Goal: Task Accomplishment & Management: Manage account settings

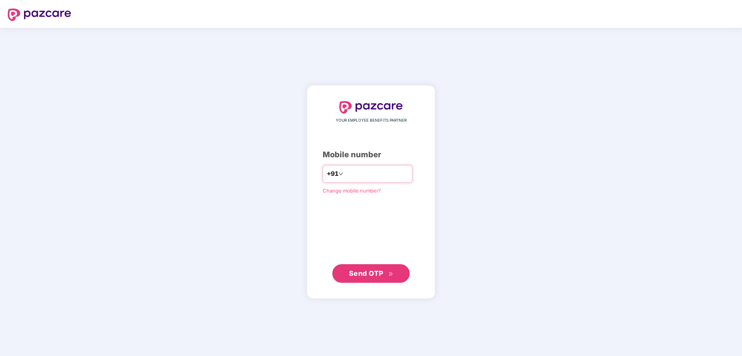
click at [378, 179] on input "number" at bounding box center [376, 174] width 63 height 12
type input "**********"
click at [373, 271] on span "Send OTP" at bounding box center [366, 273] width 34 height 8
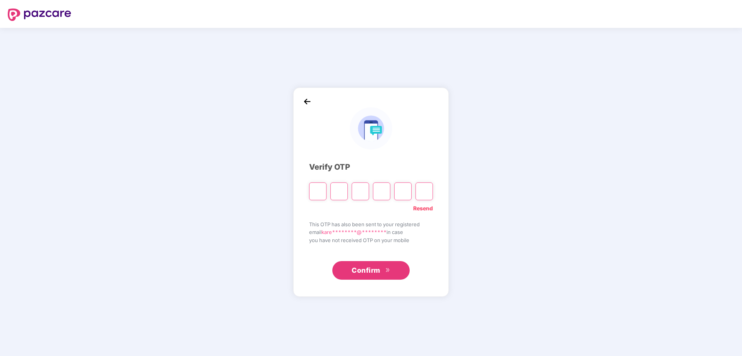
type input "*"
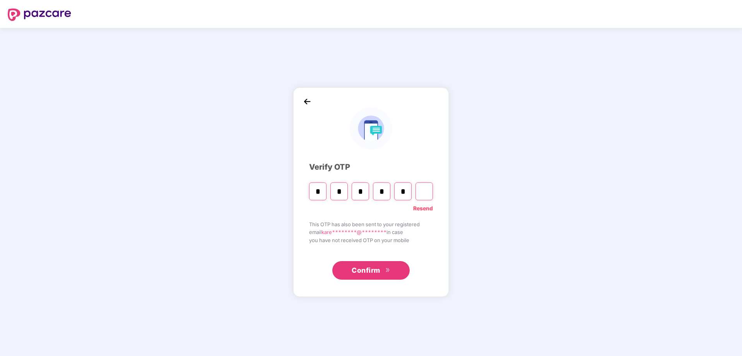
type input "*"
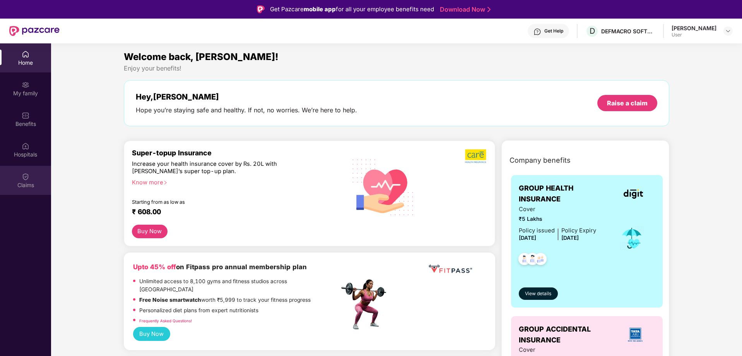
click at [36, 179] on div "Claims" at bounding box center [25, 180] width 51 height 29
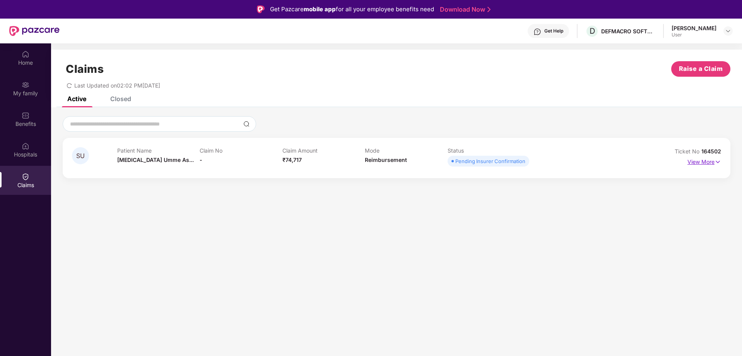
click at [702, 163] on p "View More" at bounding box center [705, 161] width 34 height 10
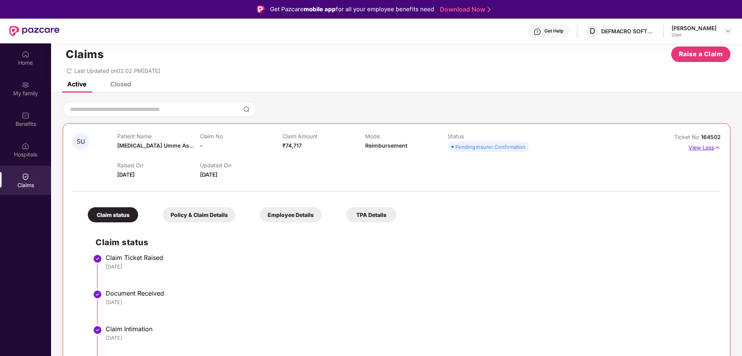
scroll to position [43, 0]
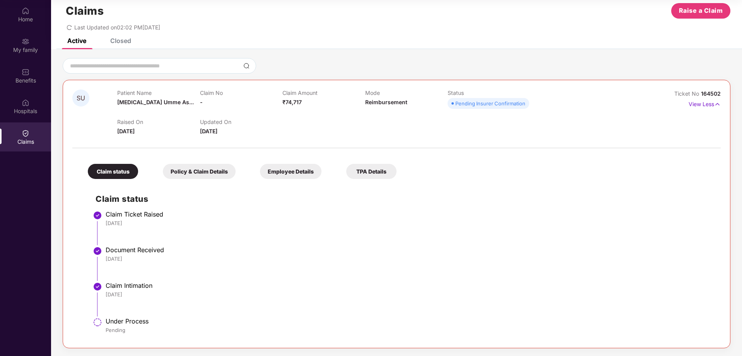
click at [365, 170] on div "TPA Details" at bounding box center [371, 171] width 50 height 15
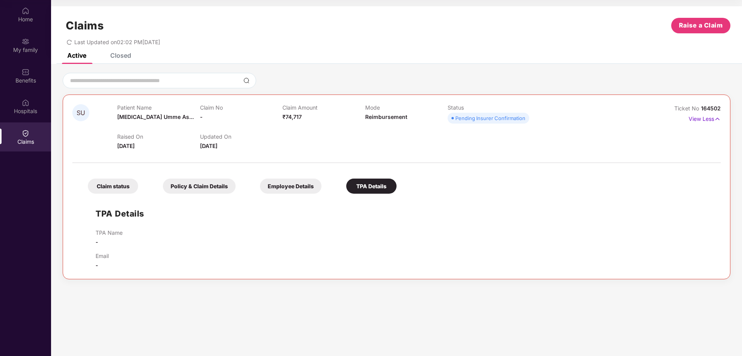
click at [286, 185] on div "Employee Details" at bounding box center [291, 185] width 62 height 15
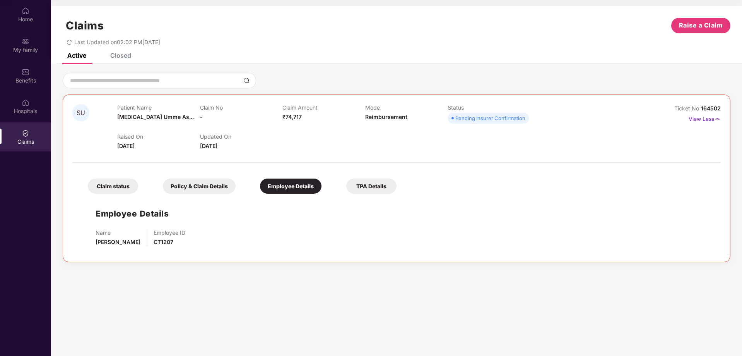
click at [225, 186] on div "Policy & Claim Details" at bounding box center [199, 185] width 73 height 15
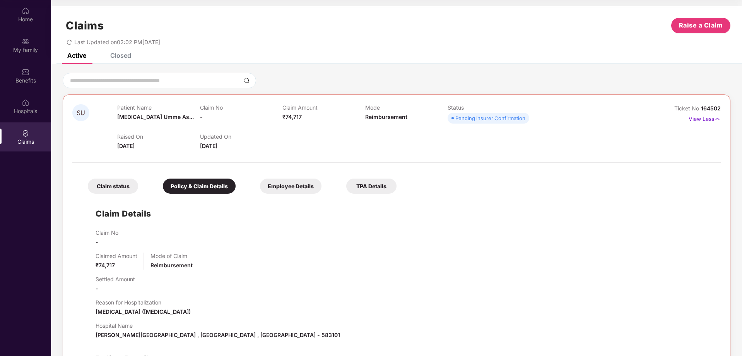
click at [133, 186] on div "Claim status" at bounding box center [113, 185] width 50 height 15
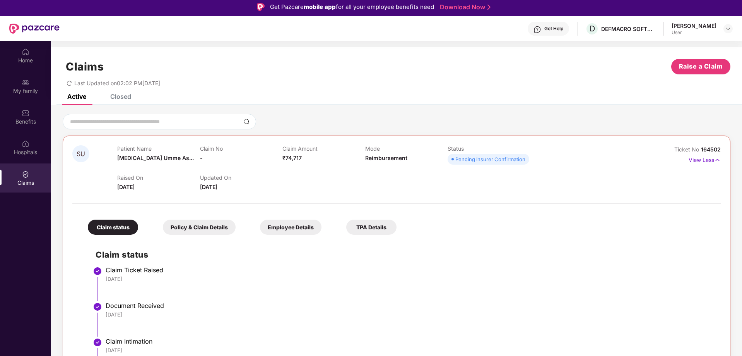
scroll to position [2, 0]
click at [31, 55] on div "Home" at bounding box center [25, 55] width 51 height 29
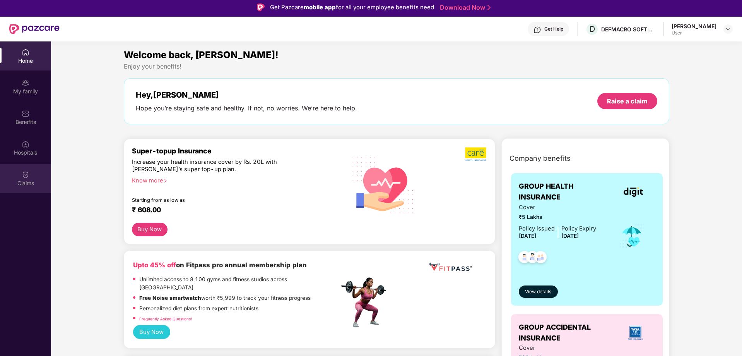
click at [23, 185] on div "Claims" at bounding box center [25, 183] width 51 height 8
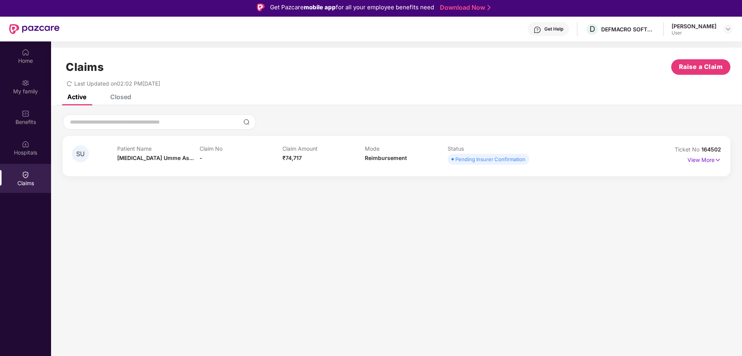
click at [69, 83] on icon "redo" at bounding box center [69, 83] width 5 height 5
click at [558, 26] on div "Get Help" at bounding box center [554, 29] width 19 height 6
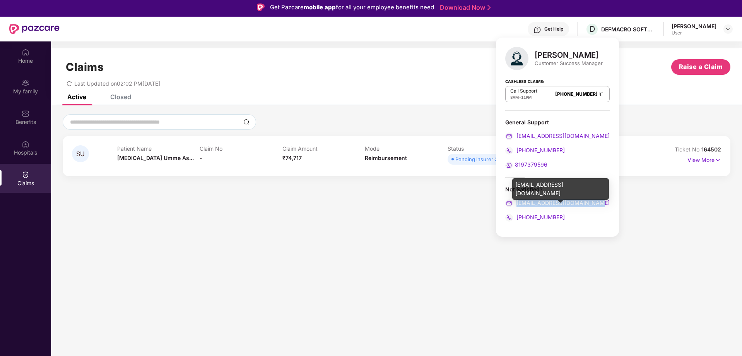
drag, startPoint x: 597, startPoint y: 203, endPoint x: 519, endPoint y: 204, distance: 78.6
click at [519, 204] on div "[EMAIL_ADDRESS][DOMAIN_NAME]" at bounding box center [558, 203] width 105 height 9
copy span "[EMAIL_ADDRESS][DOMAIN_NAME]"
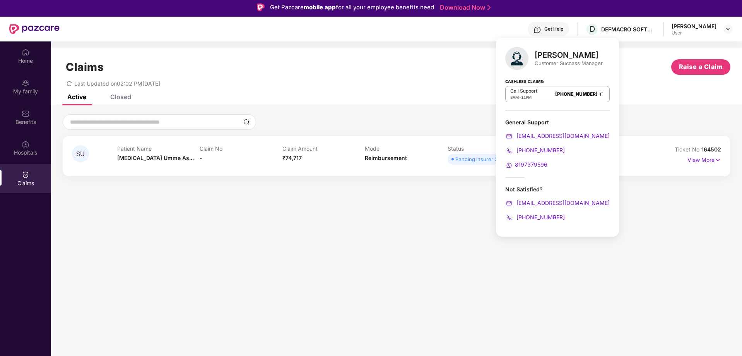
click at [396, 149] on p "Mode" at bounding box center [406, 148] width 83 height 7
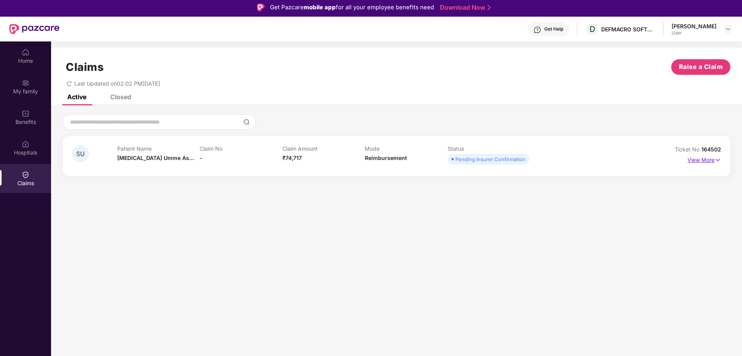
click at [715, 159] on img at bounding box center [718, 160] width 7 height 9
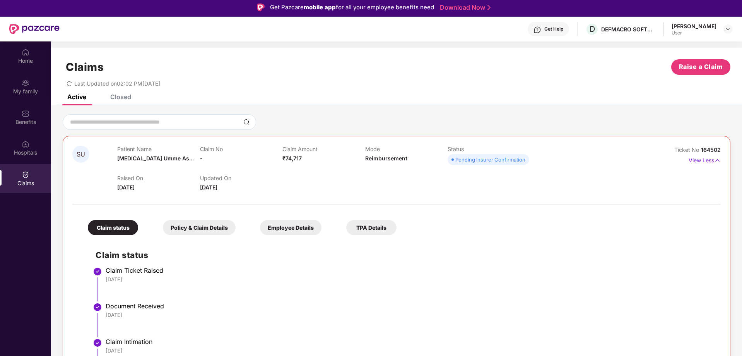
click at [132, 189] on span "[DATE]" at bounding box center [125, 187] width 17 height 7
copy span "[DATE]"
click at [692, 30] on div "User" at bounding box center [694, 33] width 45 height 6
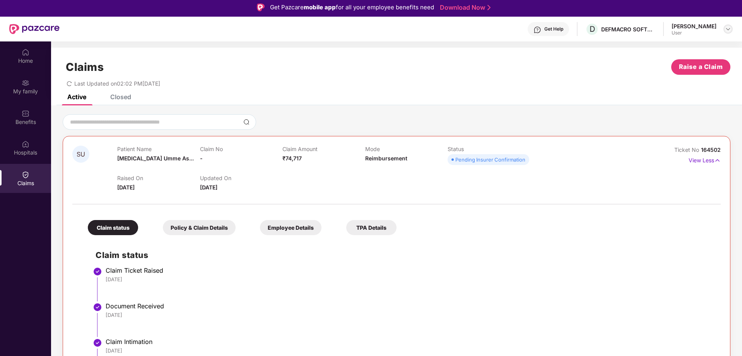
click at [727, 29] on img at bounding box center [728, 29] width 6 height 6
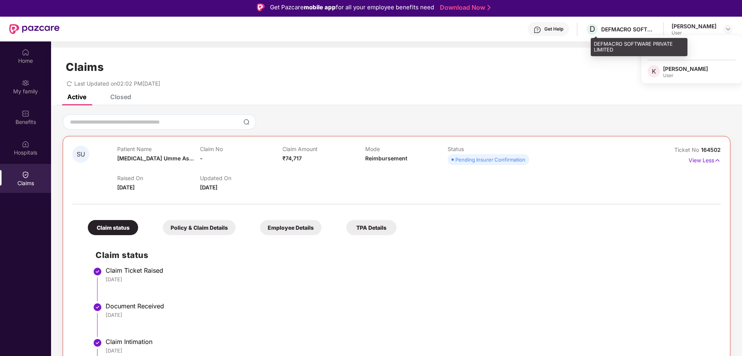
click at [623, 32] on div "DEFMACRO SOFTWARE PRIVATE LIMITED" at bounding box center [629, 29] width 54 height 7
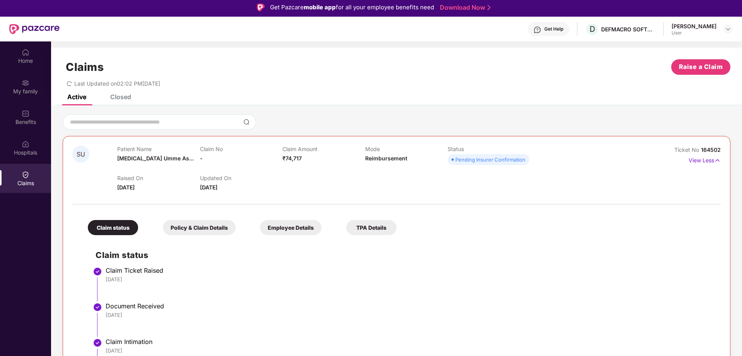
click at [563, 31] on div "Get Help" at bounding box center [554, 29] width 19 height 6
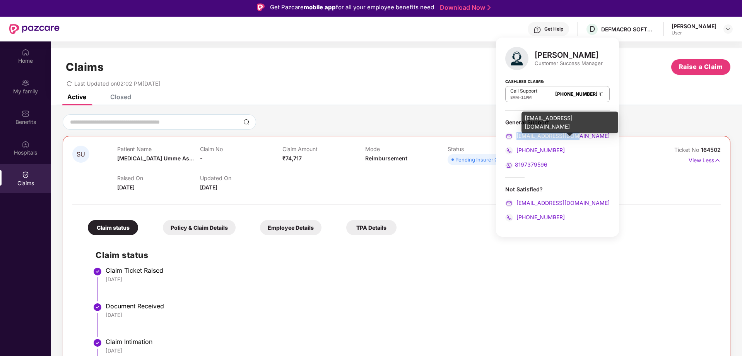
drag, startPoint x: 578, startPoint y: 136, endPoint x: 517, endPoint y: 135, distance: 60.4
click at [517, 135] on div "[EMAIL_ADDRESS][DOMAIN_NAME]" at bounding box center [558, 136] width 105 height 9
copy span "[EMAIL_ADDRESS][DOMAIN_NAME]"
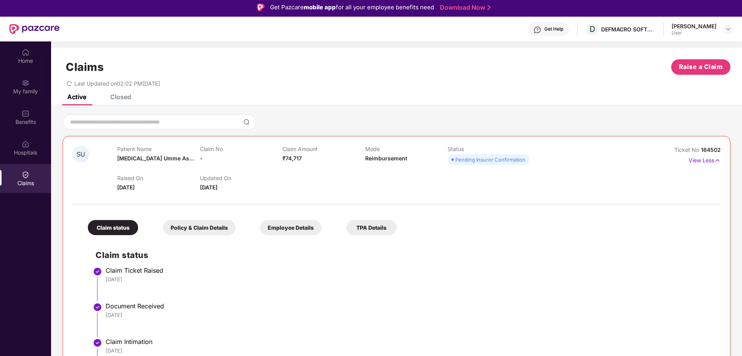
click at [396, 188] on div "Raised On [DATE] Updated On [DATE]" at bounding box center [364, 179] width 495 height 25
click at [26, 86] on img at bounding box center [26, 83] width 8 height 8
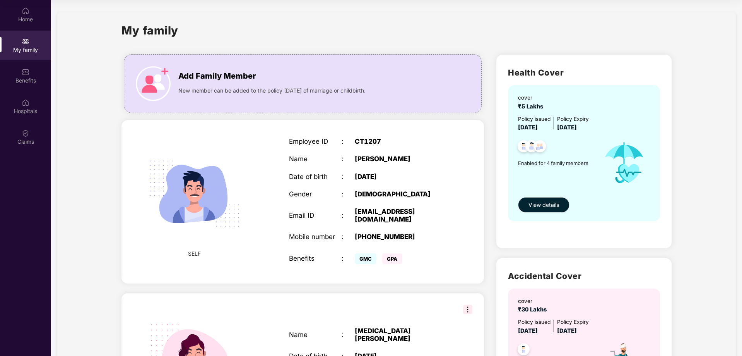
scroll to position [0, 0]
click at [298, 76] on div "Add Family Member" at bounding box center [303, 74] width 250 height 16
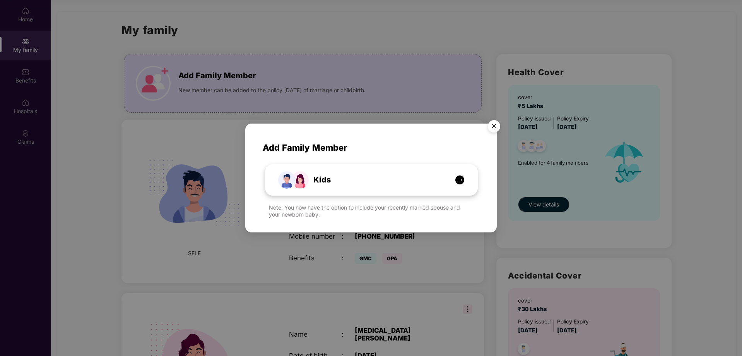
click at [358, 190] on div "Kids" at bounding box center [372, 180] width 212 height 31
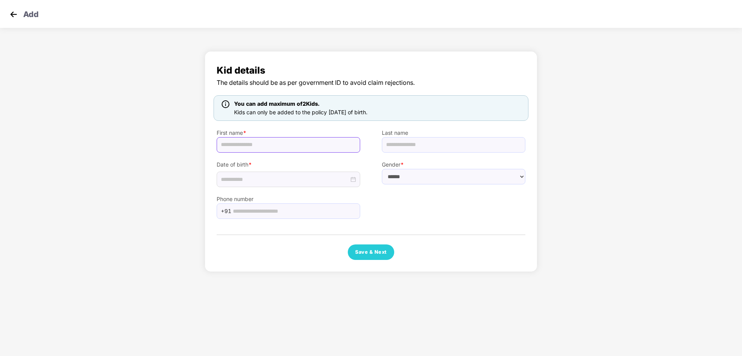
click at [301, 142] on input "text" at bounding box center [289, 144] width 144 height 15
type input "*****"
type input "*******"
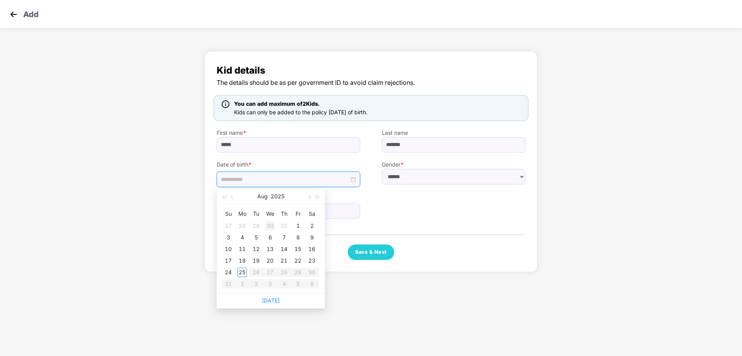
type input "**********"
click at [272, 226] on div "30" at bounding box center [270, 225] width 9 height 9
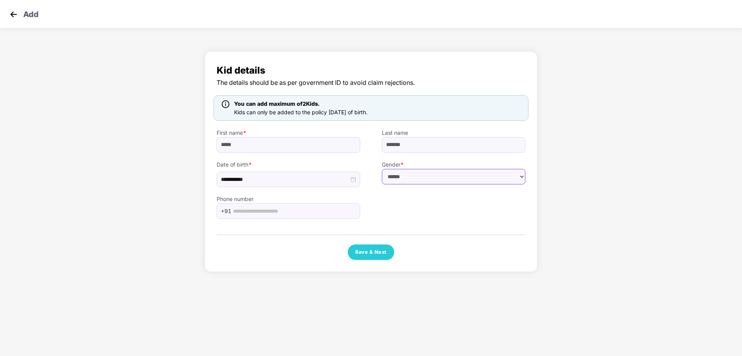
click at [431, 182] on select "****** **** ******" at bounding box center [454, 176] width 144 height 15
select select "******"
click at [382, 169] on select "****** **** ******" at bounding box center [454, 176] width 144 height 15
click at [367, 255] on button "Save & Next" at bounding box center [371, 251] width 46 height 15
click at [19, 19] on img at bounding box center [14, 15] width 12 height 12
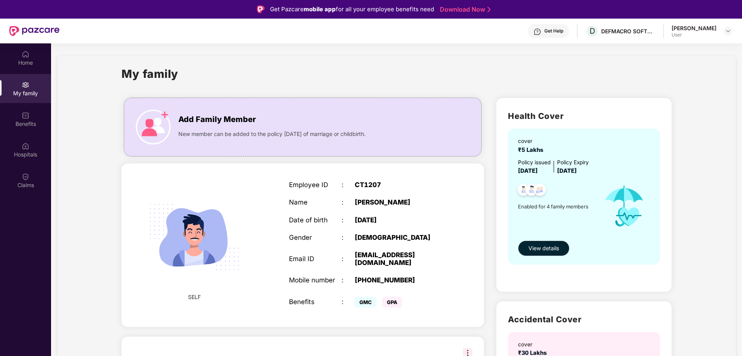
click at [557, 34] on div "Get Help" at bounding box center [554, 31] width 19 height 6
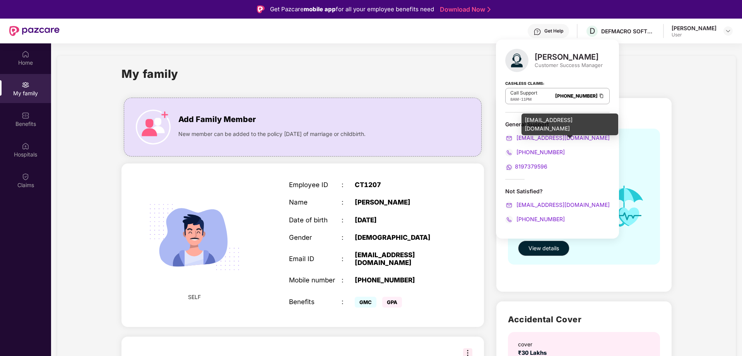
click at [547, 140] on span "[EMAIL_ADDRESS][DOMAIN_NAME]" at bounding box center [562, 137] width 95 height 7
click at [548, 137] on span "[EMAIL_ADDRESS][DOMAIN_NAME]" at bounding box center [562, 137] width 95 height 7
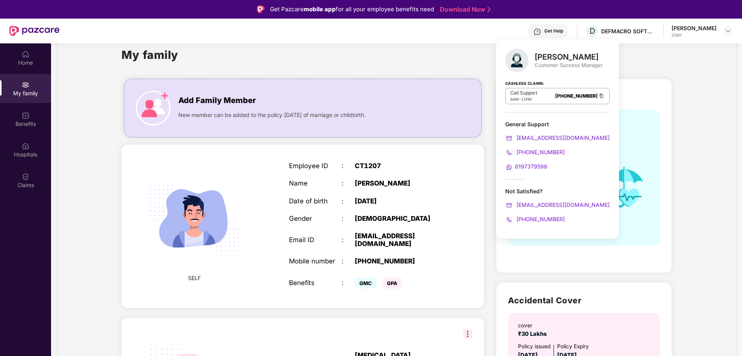
scroll to position [5, 0]
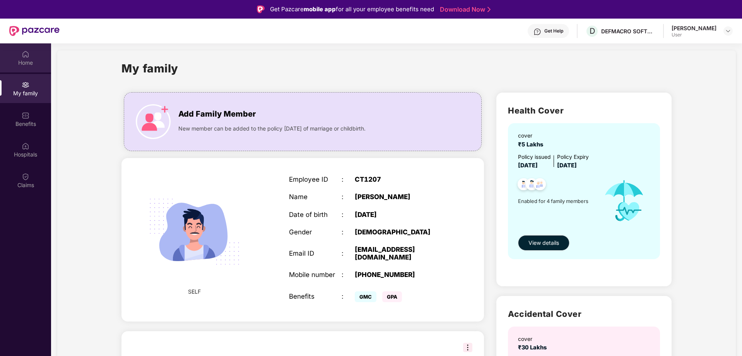
click at [28, 58] on img at bounding box center [26, 54] width 8 height 8
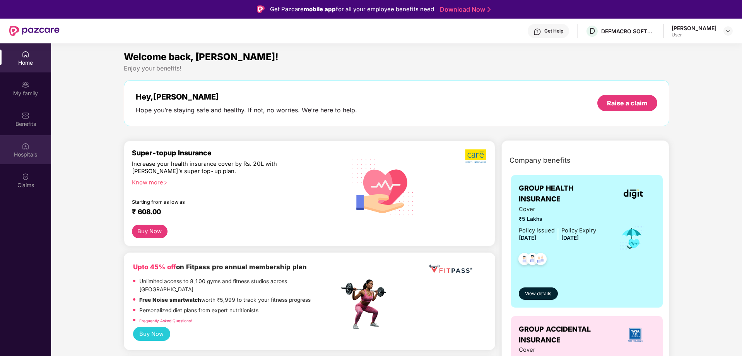
click at [32, 160] on div "Hospitals" at bounding box center [25, 149] width 51 height 29
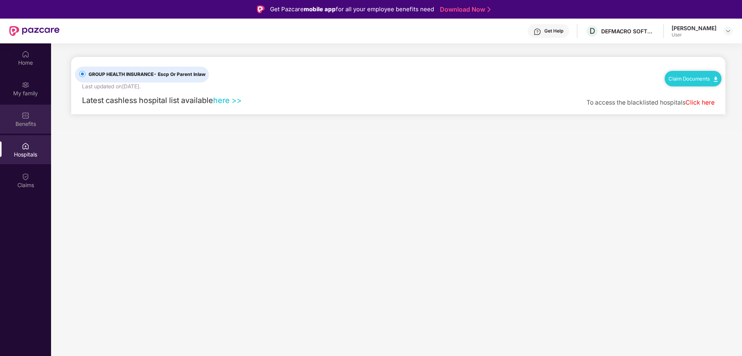
click at [32, 115] on div "Benefits" at bounding box center [25, 119] width 51 height 29
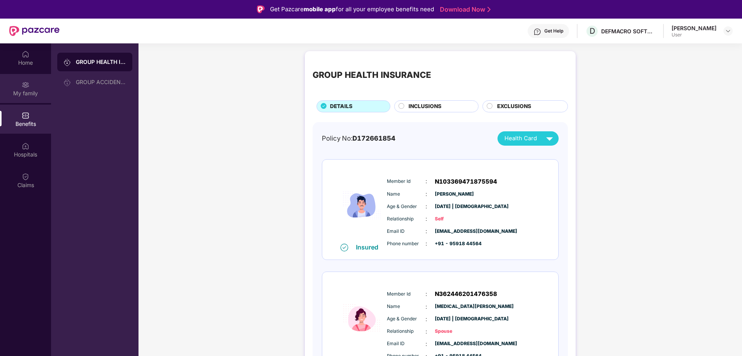
click at [39, 91] on div "My family" at bounding box center [25, 93] width 51 height 8
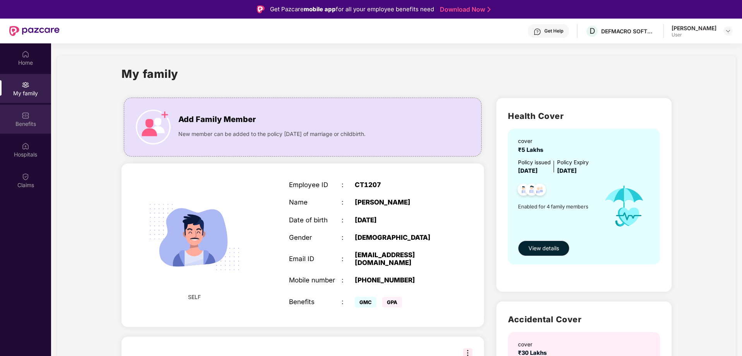
click at [35, 116] on div "Benefits" at bounding box center [25, 119] width 51 height 29
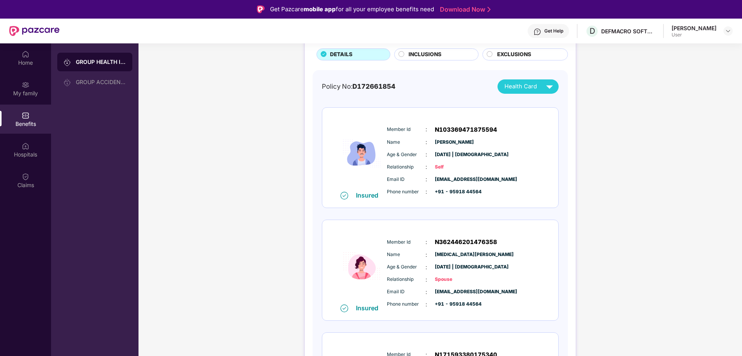
scroll to position [52, 0]
click at [375, 83] on span "D172661854" at bounding box center [374, 86] width 43 height 8
copy span "D172661854"
click at [512, 51] on span "EXCLUSIONS" at bounding box center [514, 54] width 34 height 9
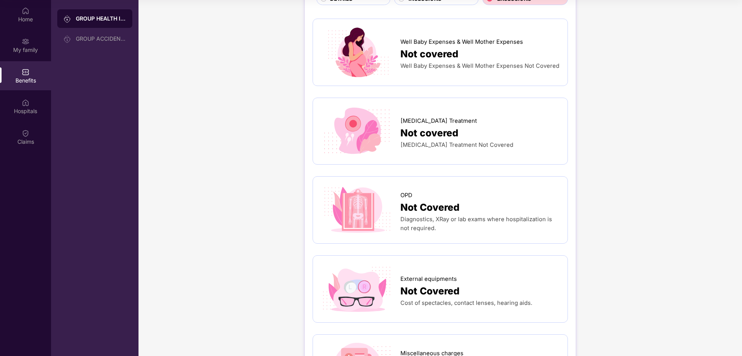
scroll to position [0, 0]
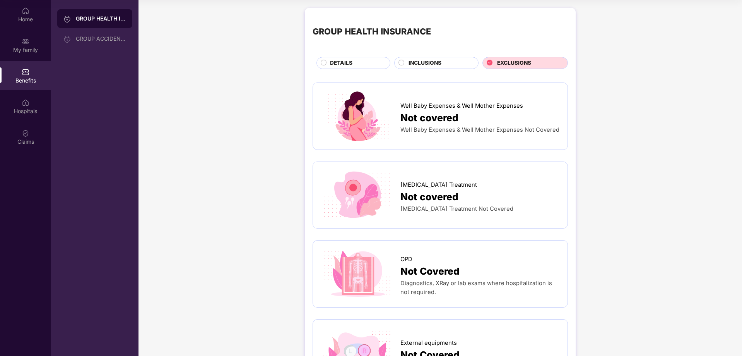
click at [440, 63] on span "INCLUSIONS" at bounding box center [425, 63] width 33 height 9
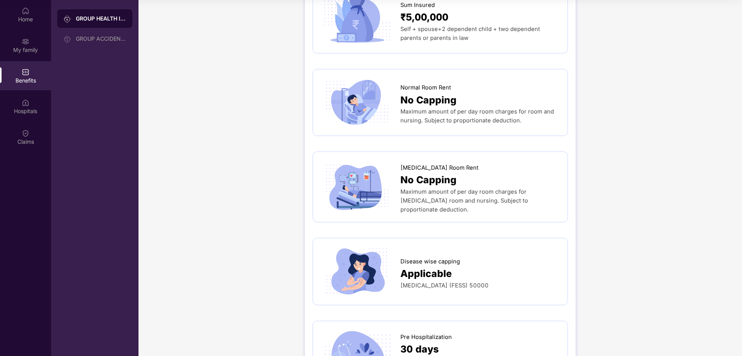
scroll to position [97, 0]
click at [487, 166] on div "[MEDICAL_DATA] Room Rent" at bounding box center [480, 165] width 159 height 13
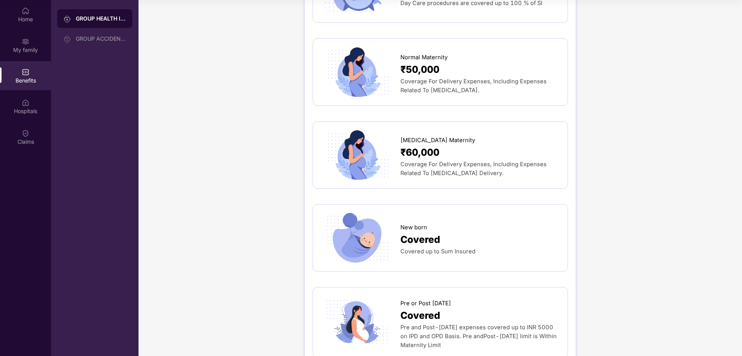
scroll to position [800, 0]
